Goal: Task Accomplishment & Management: Use online tool/utility

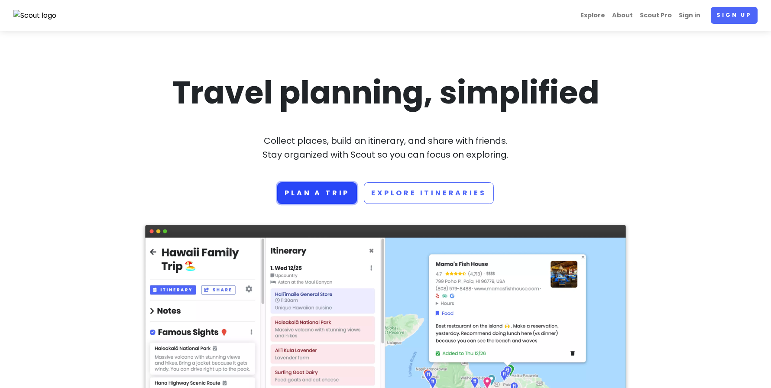
click at [313, 192] on link "Plan a trip" at bounding box center [317, 193] width 80 height 22
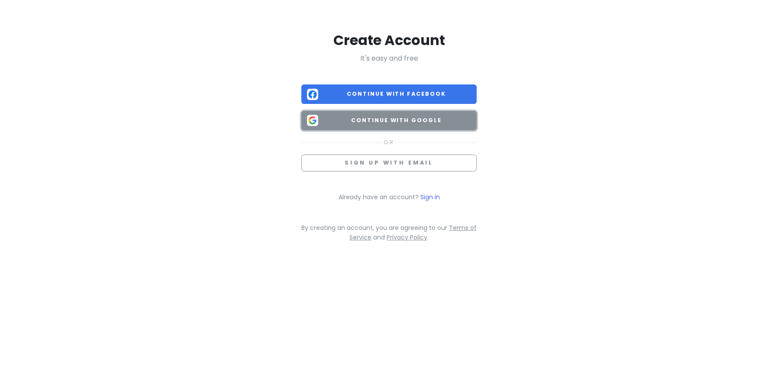
click at [363, 120] on span "Continue with Google" at bounding box center [396, 120] width 149 height 9
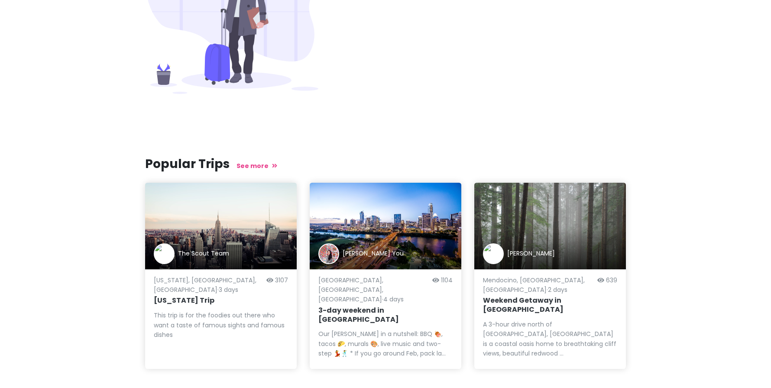
scroll to position [263, 0]
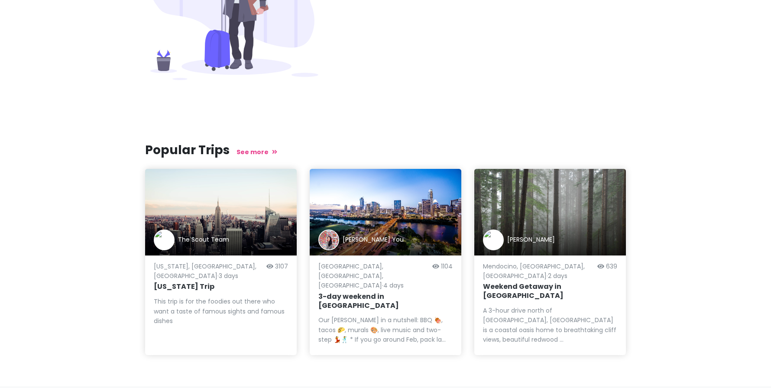
click at [225, 233] on div "The Scout Team" at bounding box center [221, 239] width 134 height 21
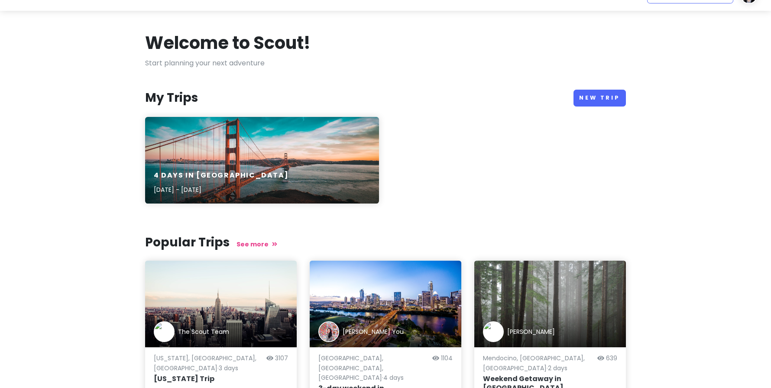
scroll to position [0, 0]
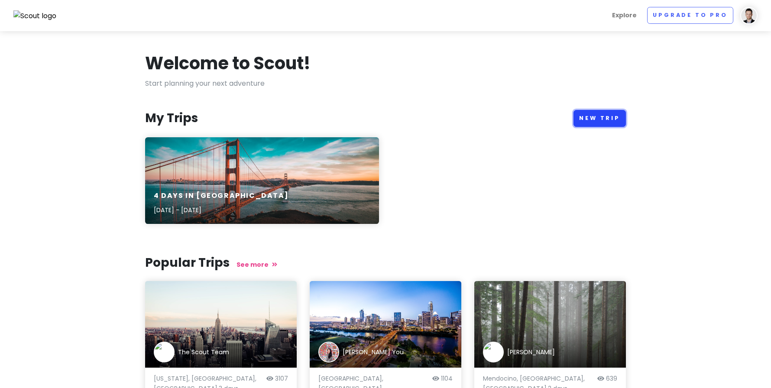
click at [585, 118] on link "New Trip" at bounding box center [599, 118] width 52 height 17
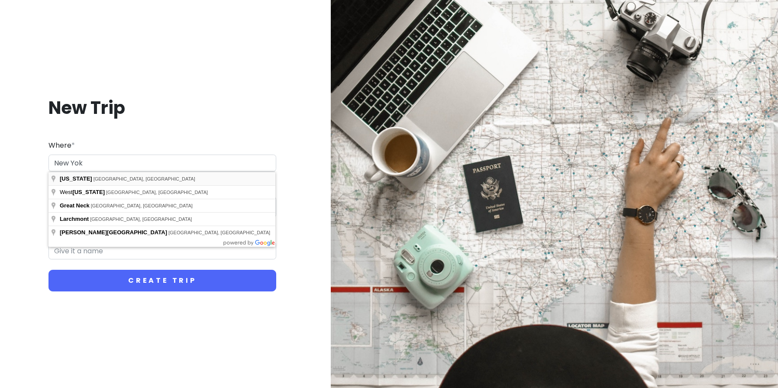
type input "New York, NY, USA"
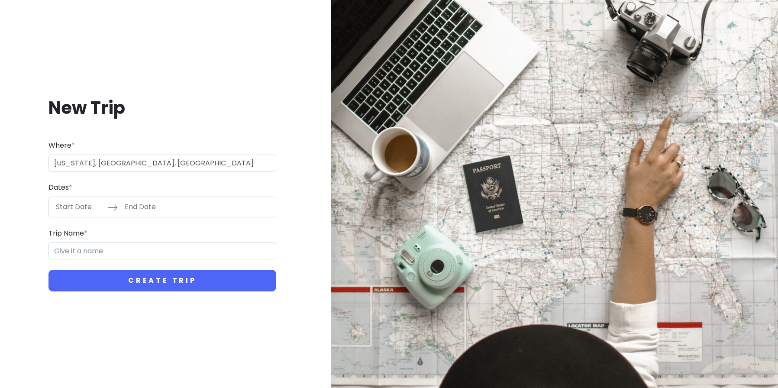
type input "New York Trip"
click at [62, 206] on input "Start Date" at bounding box center [79, 207] width 56 height 20
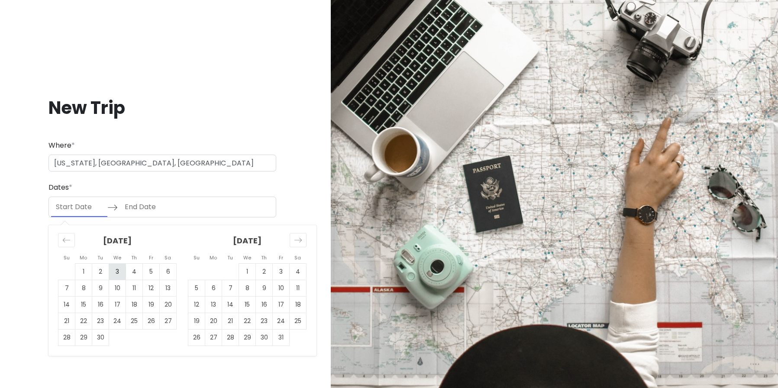
click at [119, 272] on td "3" at bounding box center [117, 271] width 17 height 16
type input "09/03/2025"
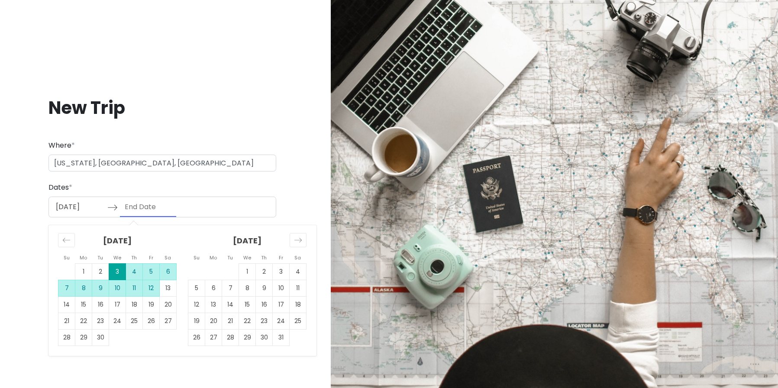
click at [148, 293] on td "12" at bounding box center [151, 288] width 17 height 16
type input "09/12/2025"
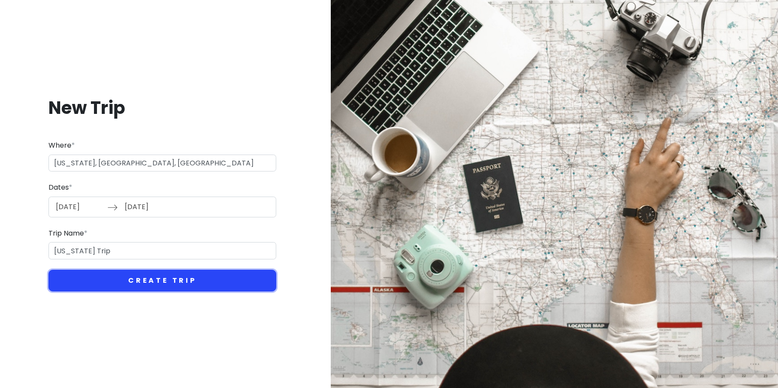
click at [136, 284] on button "Create Trip" at bounding box center [162, 281] width 228 height 22
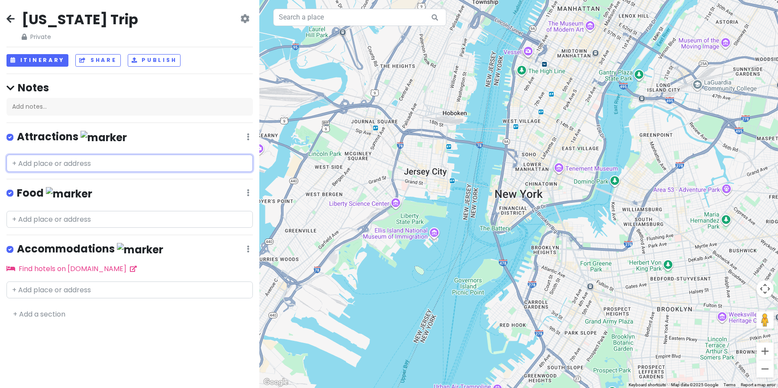
click at [89, 158] on input "text" at bounding box center [129, 163] width 246 height 17
click at [142, 293] on input "text" at bounding box center [129, 289] width 246 height 17
click at [108, 270] on link "Find hotels on Booking.com" at bounding box center [71, 269] width 130 height 10
click at [13, 16] on icon at bounding box center [10, 18] width 8 height 7
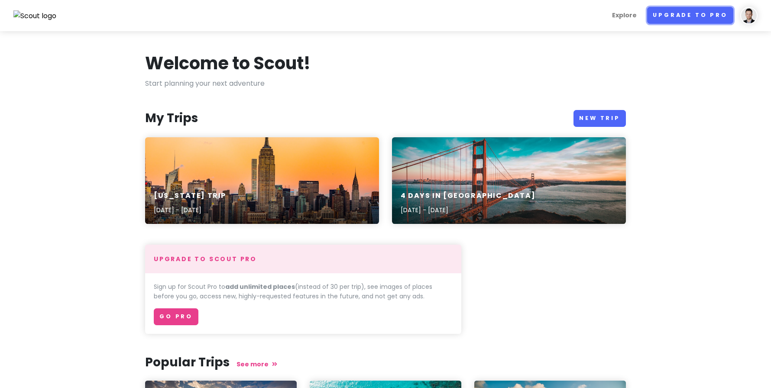
click at [674, 16] on link "Upgrade to Pro" at bounding box center [690, 15] width 86 height 17
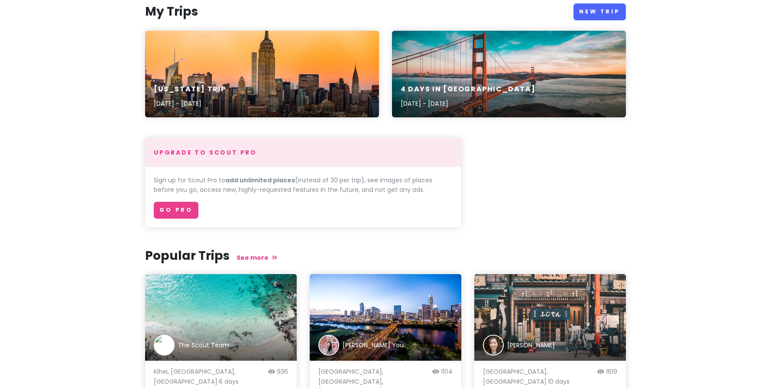
scroll to position [212, 0]
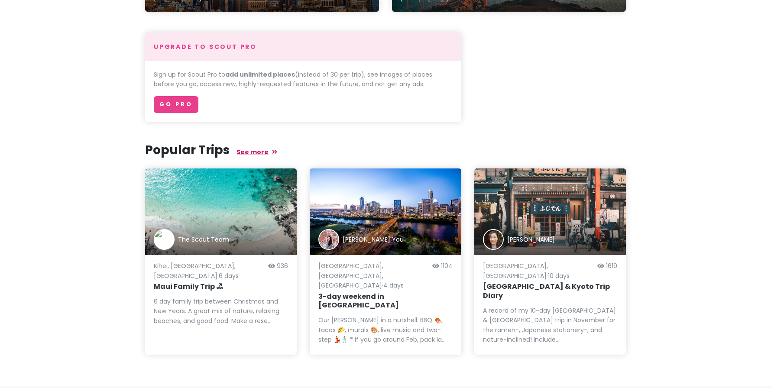
click at [261, 149] on link "See more" at bounding box center [256, 152] width 41 height 9
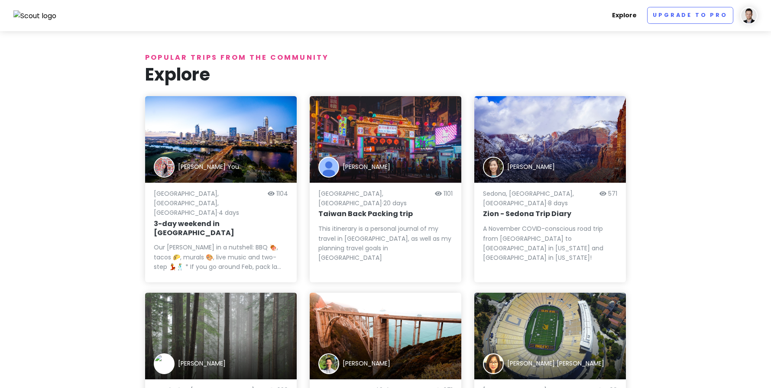
click at [618, 23] on link "Explore" at bounding box center [624, 15] width 32 height 17
click at [622, 20] on link "Explore" at bounding box center [624, 15] width 32 height 17
click at [626, 17] on link "Explore" at bounding box center [624, 15] width 32 height 17
click at [631, 19] on link "Explore" at bounding box center [624, 15] width 32 height 17
click at [40, 17] on img at bounding box center [34, 15] width 43 height 11
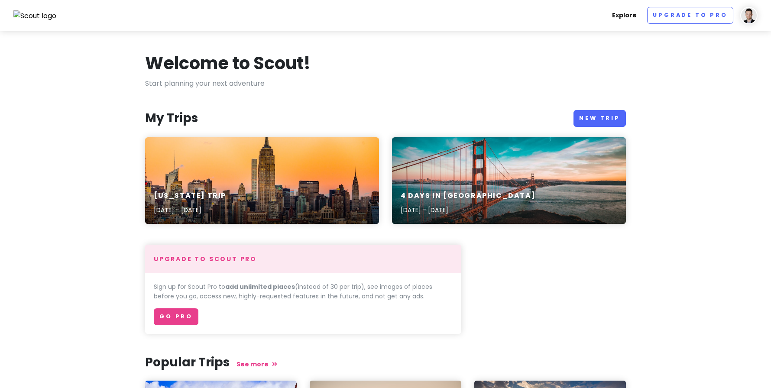
click at [631, 13] on link "Explore" at bounding box center [624, 15] width 32 height 17
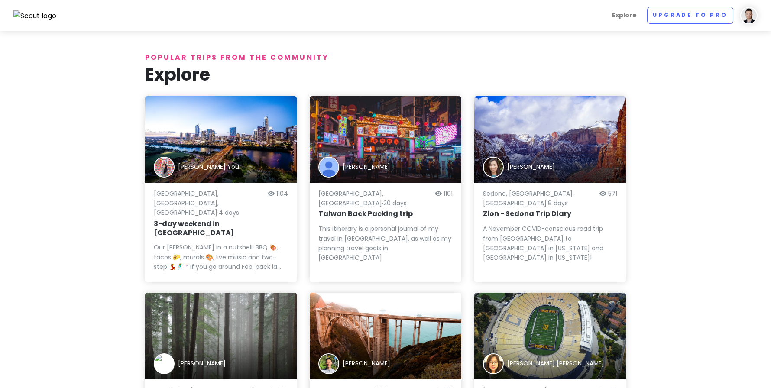
click at [34, 16] on img at bounding box center [34, 15] width 43 height 11
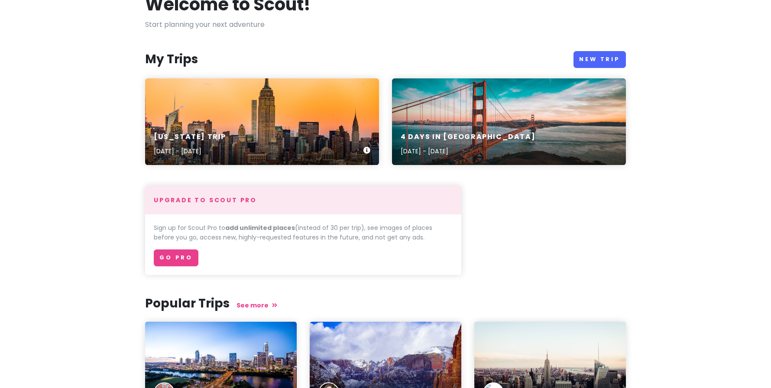
scroll to position [212, 0]
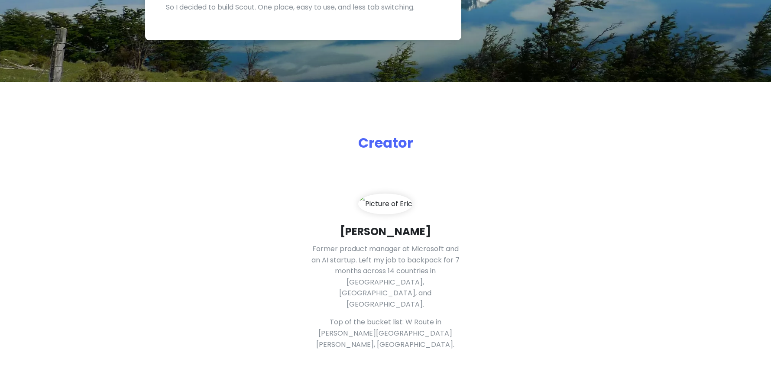
scroll to position [381, 0]
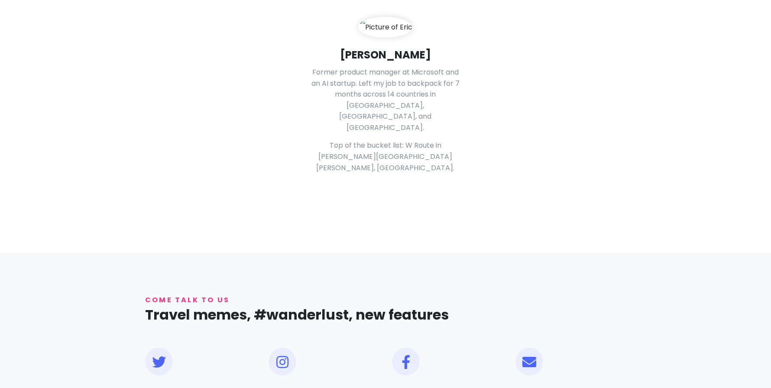
click at [374, 38] on img at bounding box center [385, 27] width 54 height 21
click at [393, 61] on h4 "[PERSON_NAME]" at bounding box center [386, 54] width 152 height 13
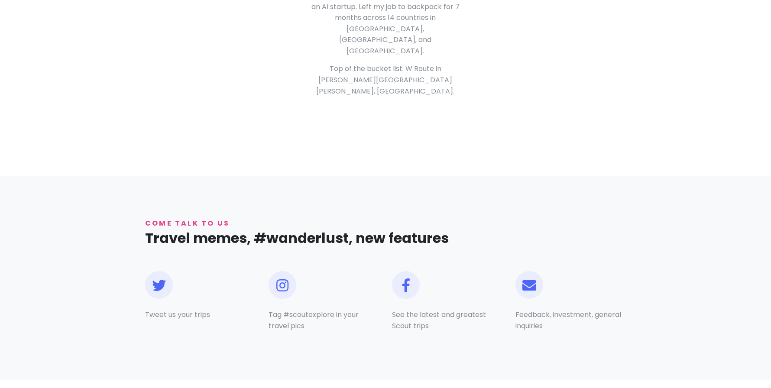
scroll to position [616, 0]
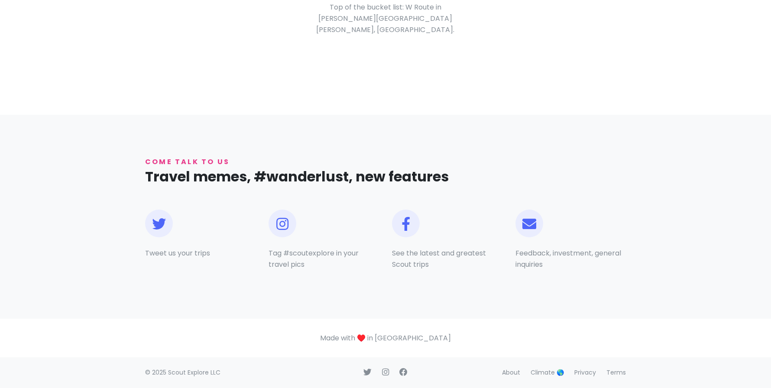
click at [139, 223] on div "Tweet us your trips" at bounding box center [200, 243] width 123 height 67
click at [154, 226] on icon at bounding box center [159, 224] width 14 height 14
click at [282, 229] on icon at bounding box center [282, 224] width 12 height 14
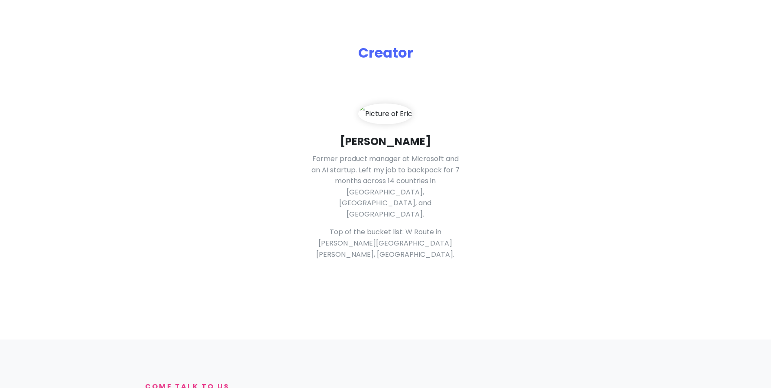
scroll to position [0, 0]
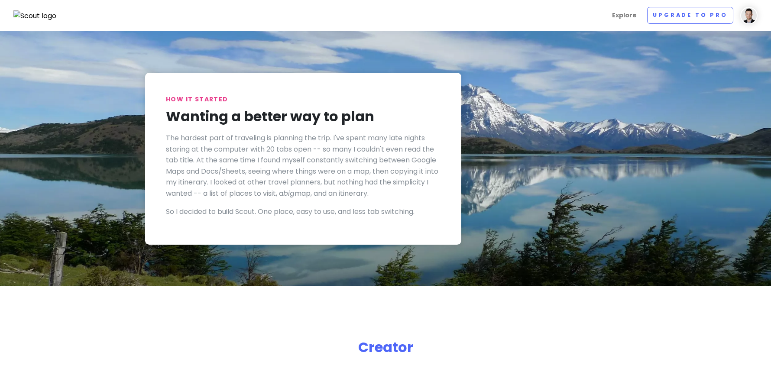
click at [39, 10] on img at bounding box center [34, 15] width 43 height 11
